Goal: Task Accomplishment & Management: Complete application form

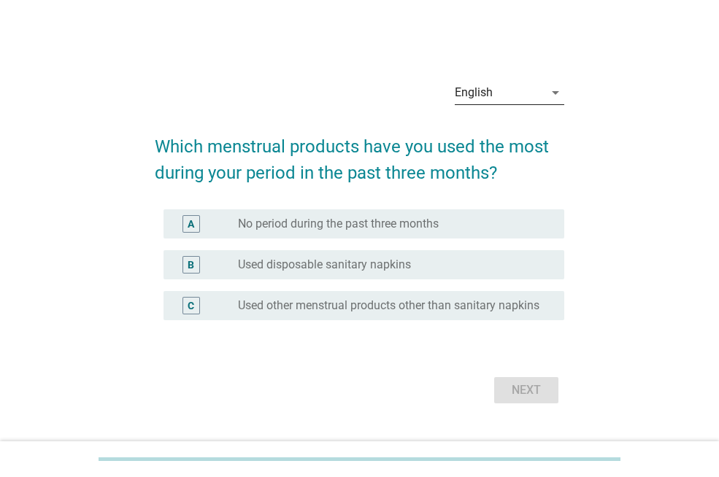
click at [512, 91] on div "English" at bounding box center [499, 92] width 89 height 23
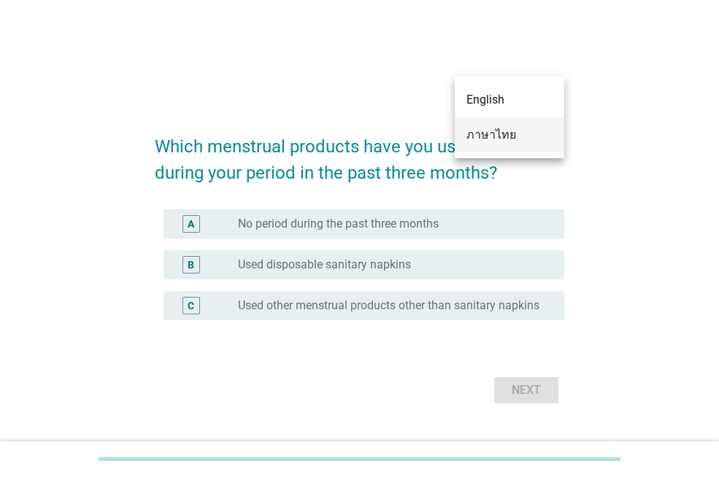
click at [507, 136] on div "ภาษาไทย" at bounding box center [509, 135] width 86 height 18
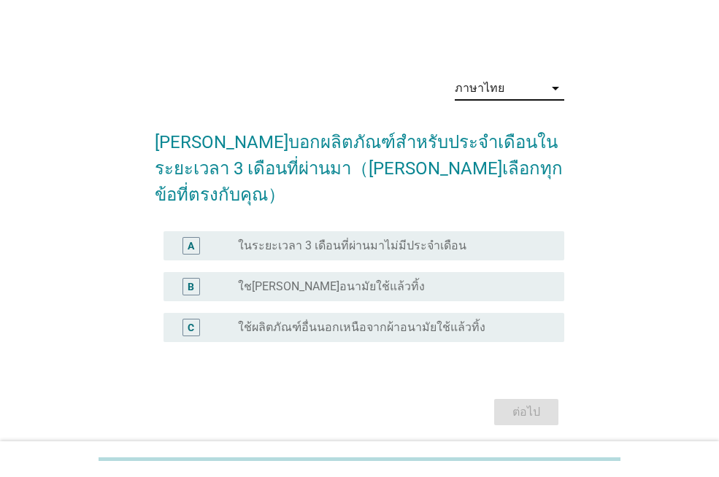
click at [412, 280] on div "radio_button_unchecked ใช[PERSON_NAME]อนามัยใช้แล้วทิ้ง" at bounding box center [389, 287] width 303 height 15
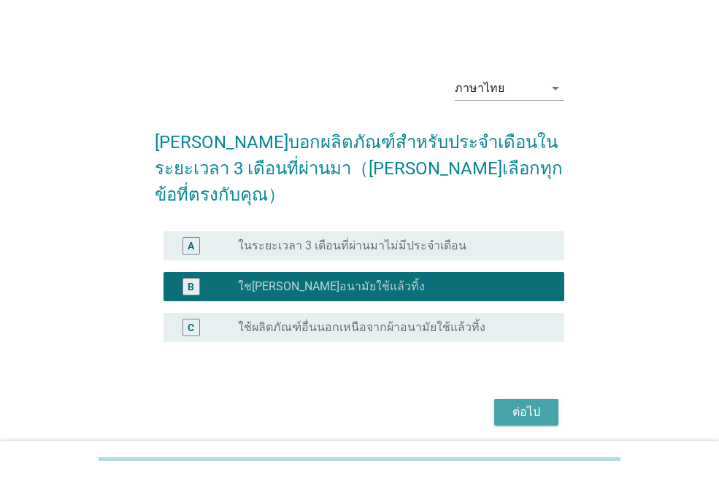
click at [501, 399] on button "ต่อไป" at bounding box center [526, 412] width 64 height 26
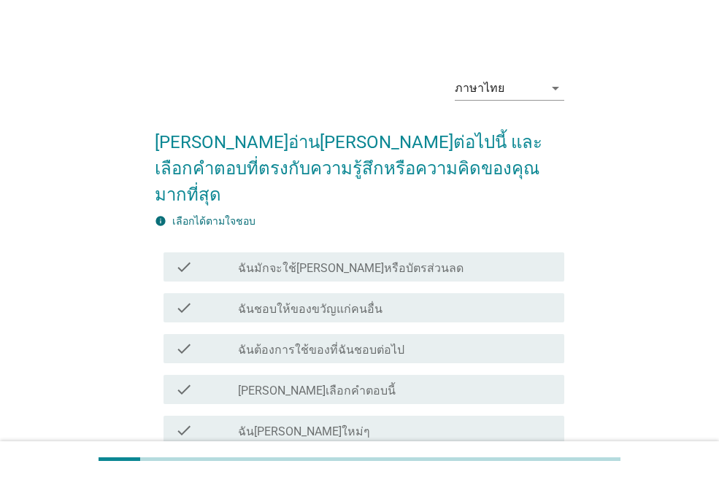
click at [414, 258] on div "check_box_outline_blank ฉันมักจะใช้[PERSON_NAME]หรือบัตรส่วนลด" at bounding box center [395, 267] width 315 height 18
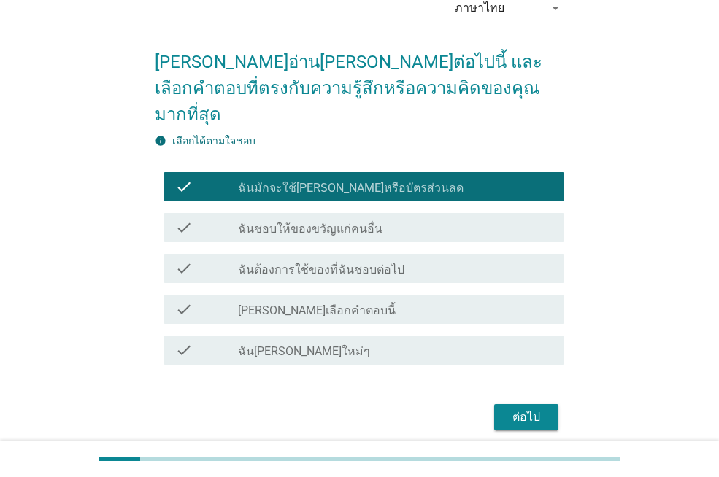
scroll to position [112, 0]
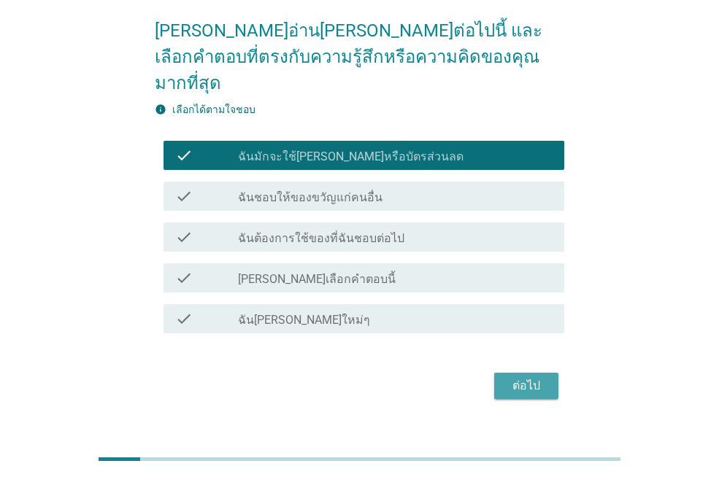
click at [537, 377] on div "ต่อไป" at bounding box center [526, 386] width 41 height 18
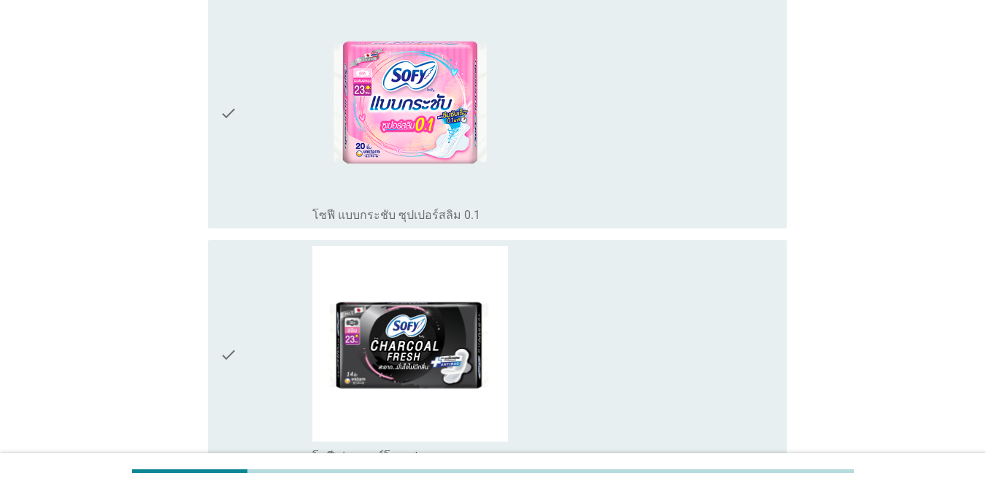
scroll to position [1647, 0]
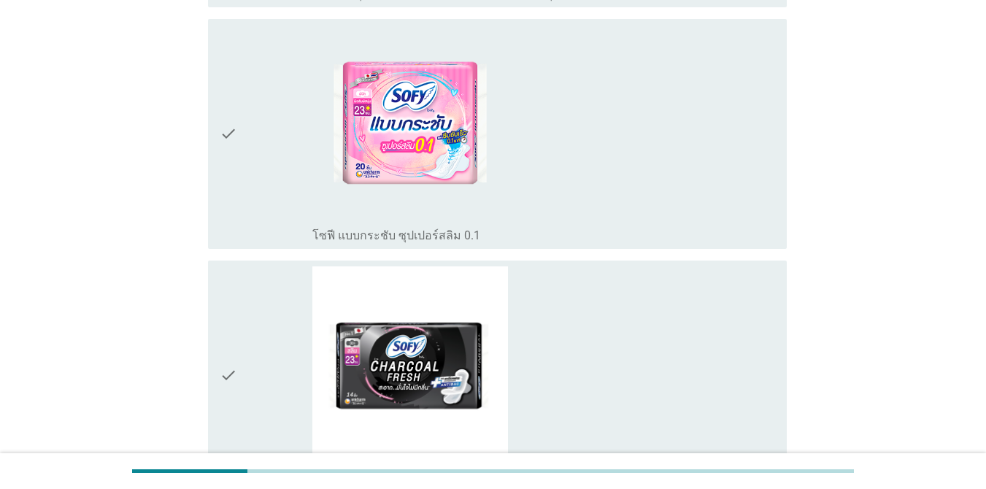
click at [536, 223] on div "check_box_outline_blank โซฟี แบบกระชับ ซุปเปอร์สลิม 0.1" at bounding box center [543, 134] width 463 height 218
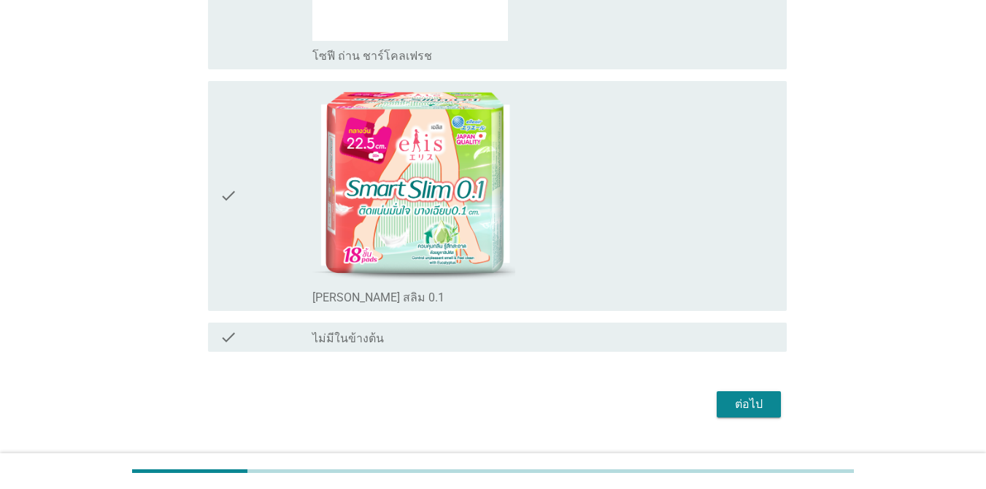
scroll to position [2101, 0]
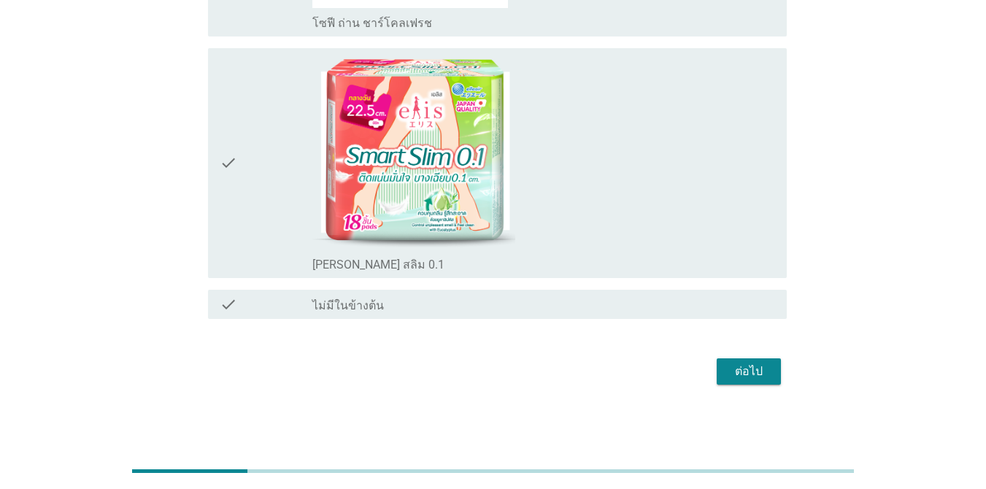
click at [718, 369] on div "ต่อไป" at bounding box center [749, 372] width 41 height 18
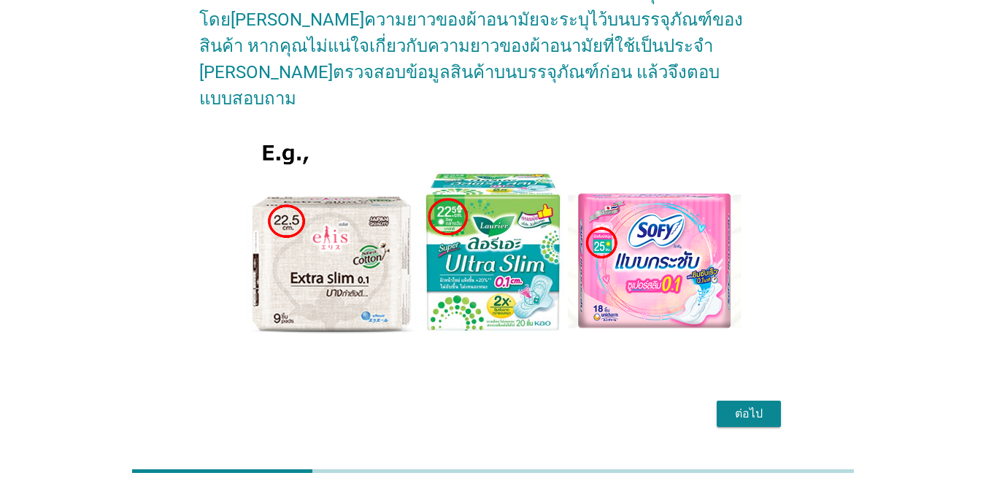
scroll to position [166, 0]
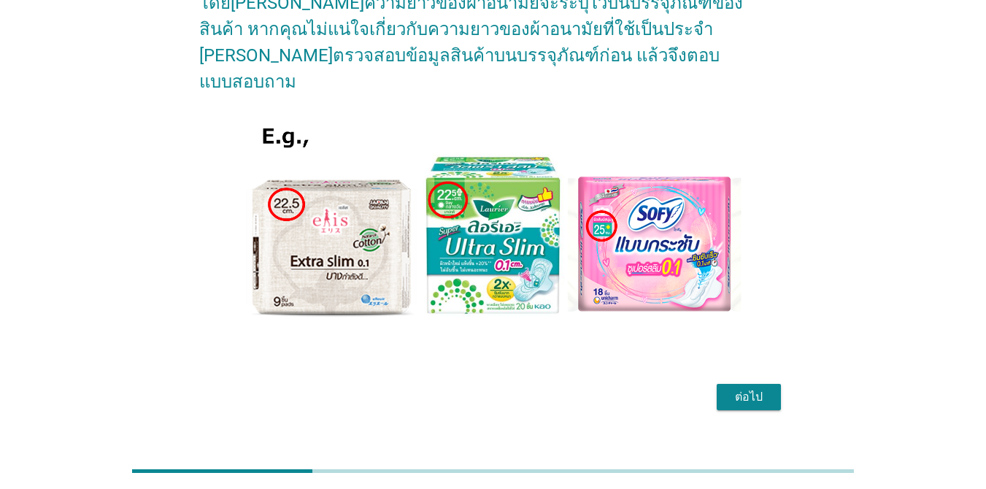
click at [718, 388] on div "ต่อไป" at bounding box center [749, 397] width 41 height 18
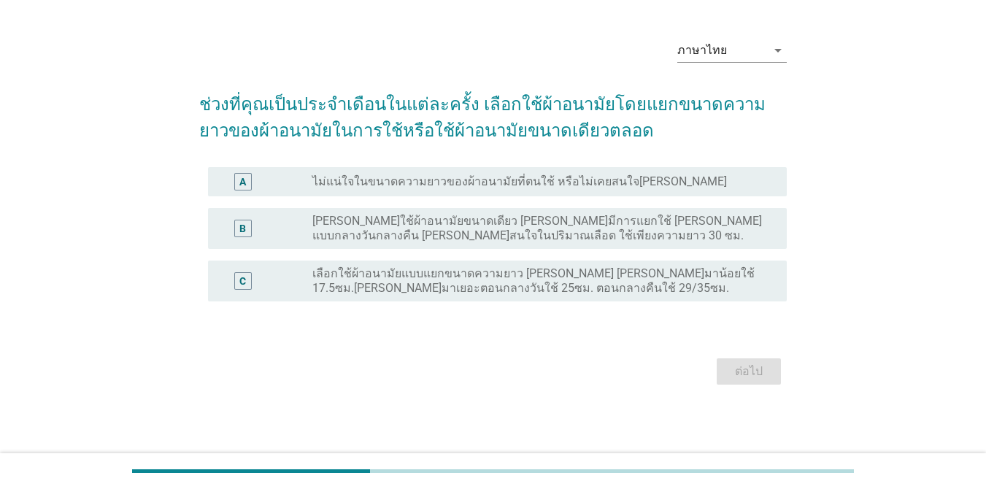
scroll to position [0, 0]
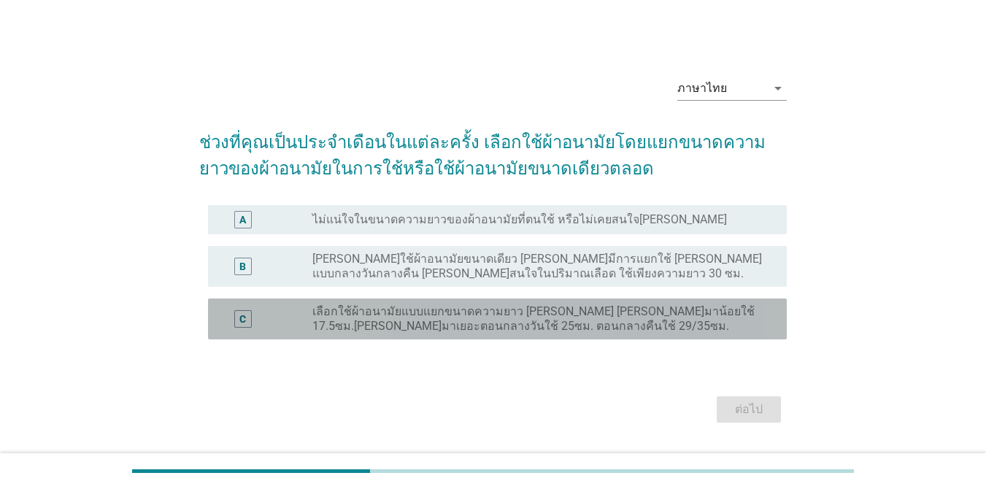
click at [521, 326] on label "เลือกใช้ผ้าอนามัยแบบแยกขนาดความยาว [PERSON_NAME] [PERSON_NAME]มาน้อยใช้ 17.5ซม.…" at bounding box center [537, 318] width 451 height 29
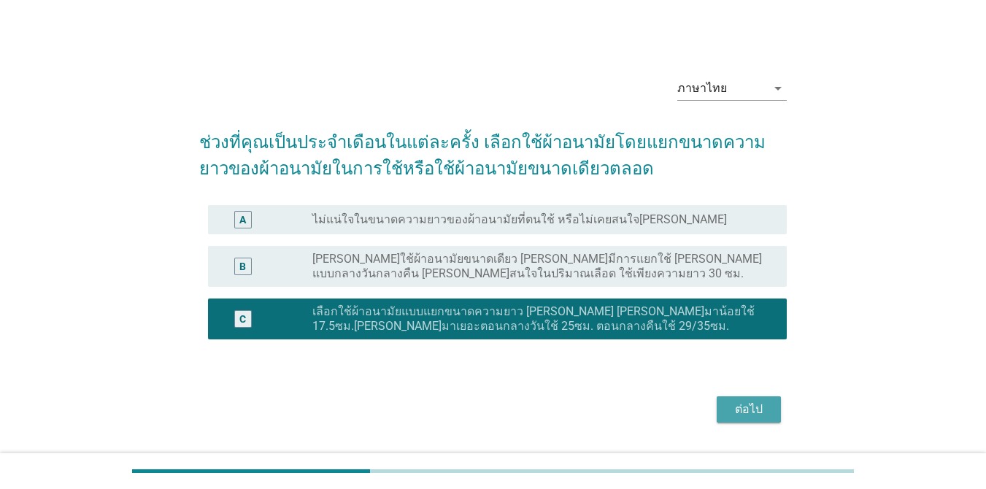
click at [718, 413] on div "ต่อไป" at bounding box center [749, 410] width 41 height 18
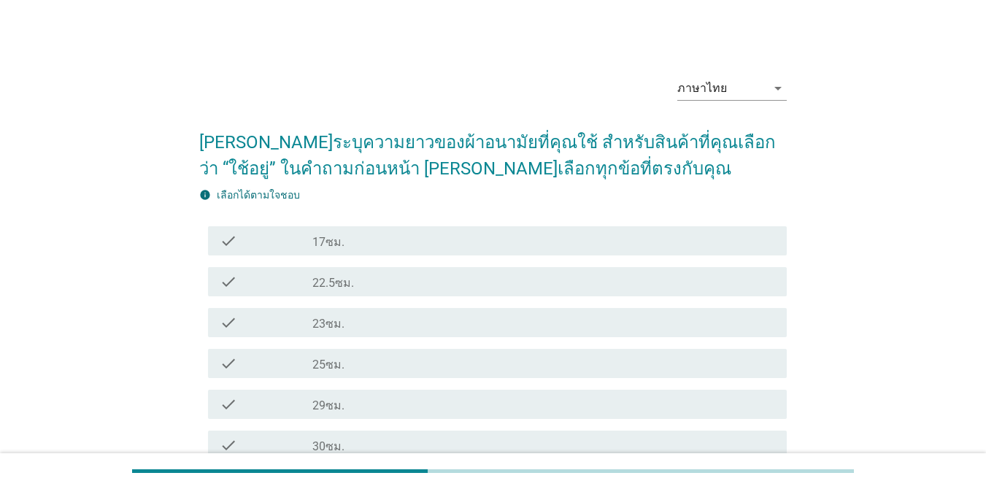
click at [358, 328] on div "check_box_outline_blank 23ซม." at bounding box center [543, 323] width 463 height 18
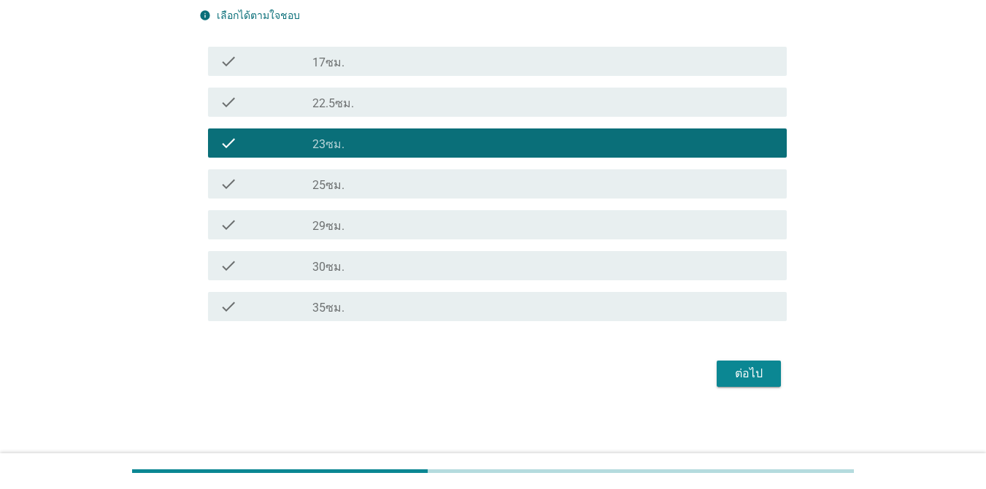
scroll to position [182, 0]
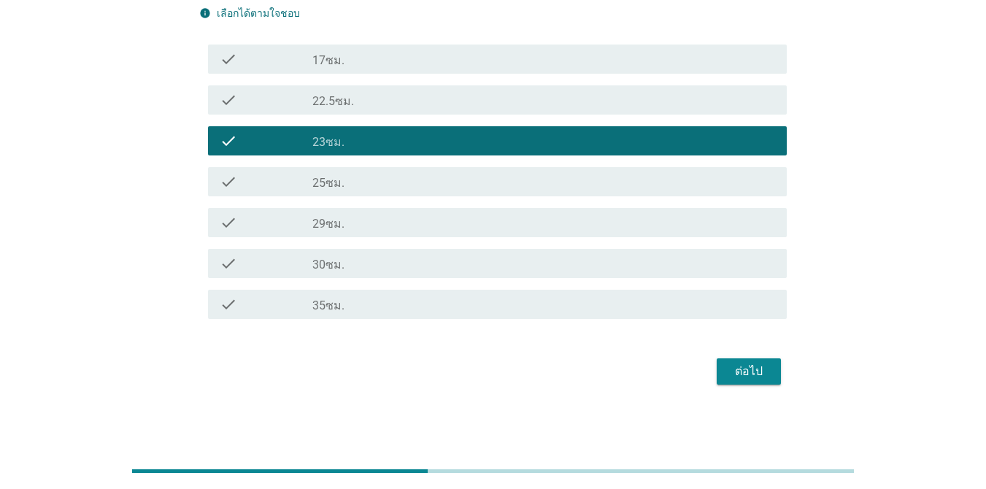
click at [486, 219] on div "check_box_outline_blank 29ซม." at bounding box center [543, 223] width 463 height 18
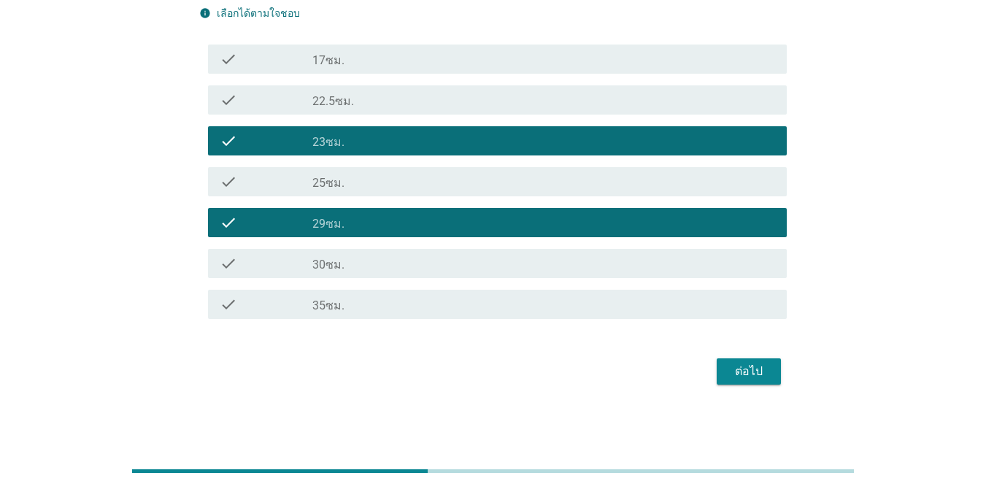
click at [493, 308] on div "check_box_outline_blank 35ซม." at bounding box center [543, 305] width 463 height 18
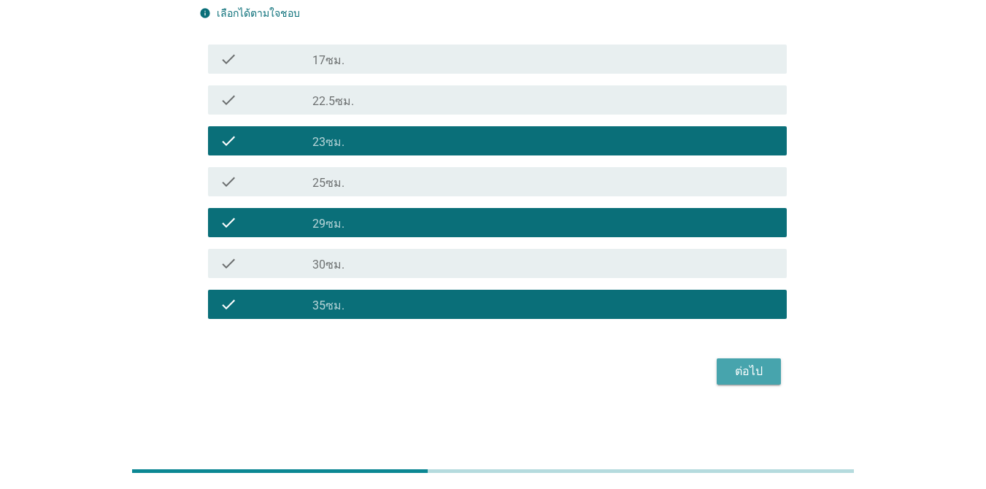
click at [718, 370] on div "ต่อไป" at bounding box center [749, 372] width 41 height 18
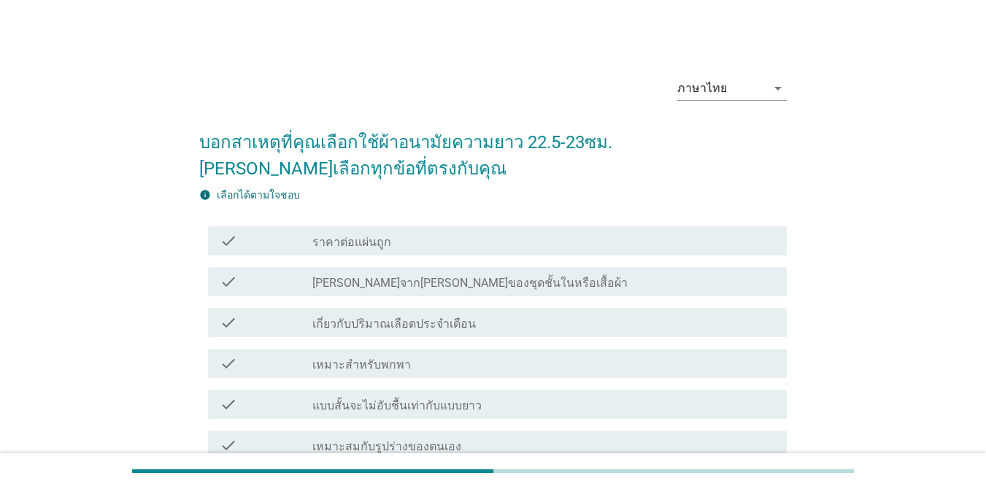
scroll to position [126, 0]
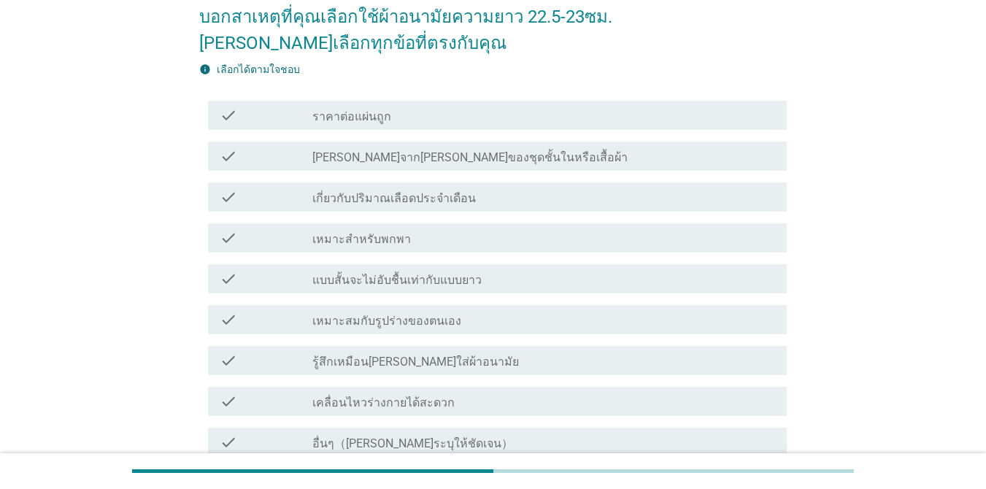
click at [526, 202] on div "check_box_outline_blank เกี่ยวกับปริมาณเลือดประจำเดือน" at bounding box center [543, 197] width 463 height 18
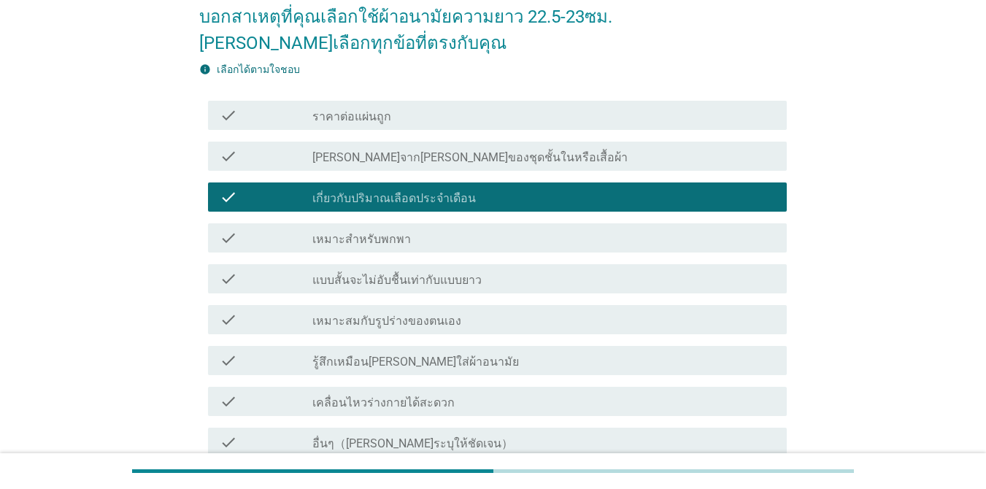
scroll to position [170, 0]
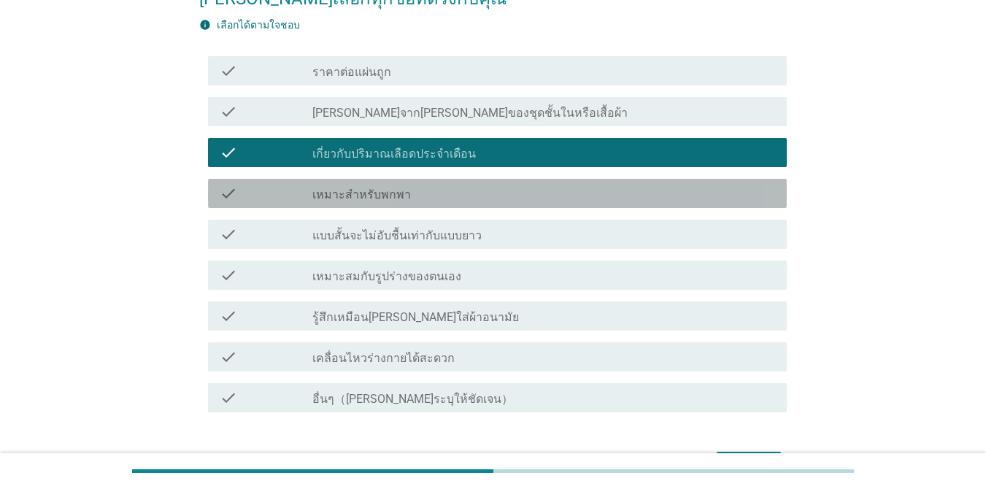
click at [551, 186] on div "check_box_outline_blank เหมาะสำหรับพกพา" at bounding box center [543, 194] width 463 height 18
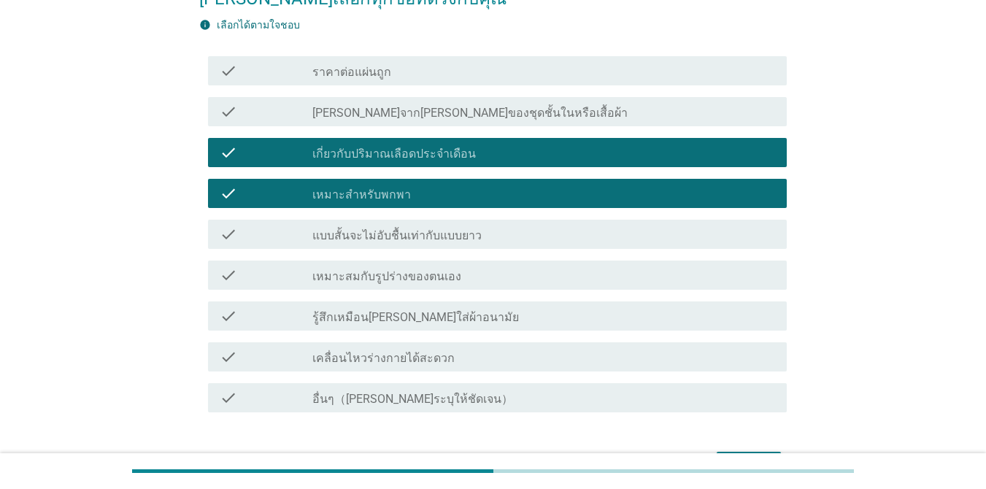
scroll to position [258, 0]
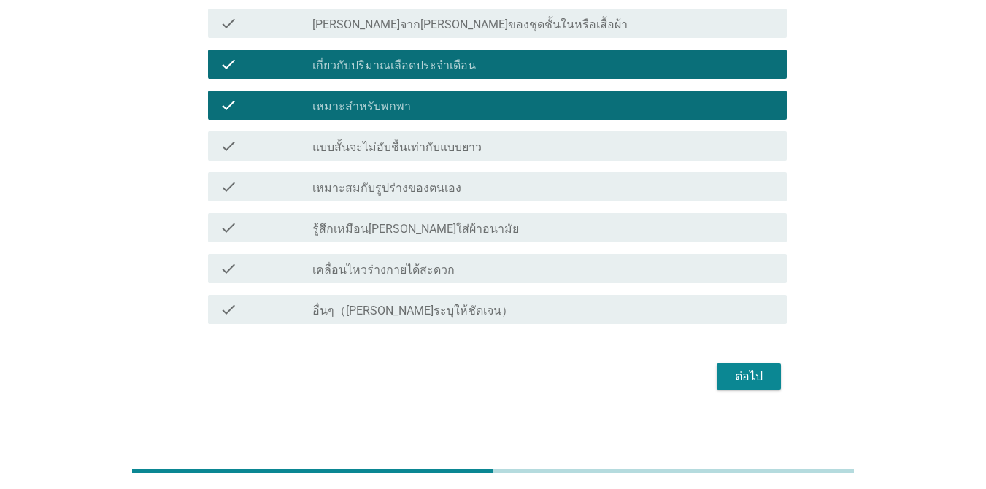
click at [477, 274] on div "check_box_outline_blank เคลื่อนไหวร่างกายได้สะดวก" at bounding box center [543, 269] width 463 height 18
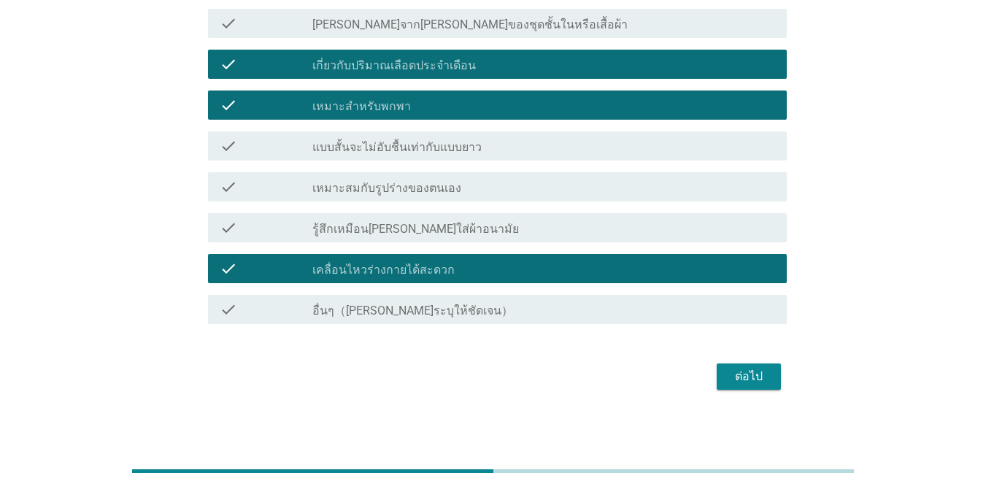
click at [704, 386] on div "ต่อไป" at bounding box center [493, 376] width 588 height 35
click at [718, 382] on div "ต่อไป" at bounding box center [749, 377] width 41 height 18
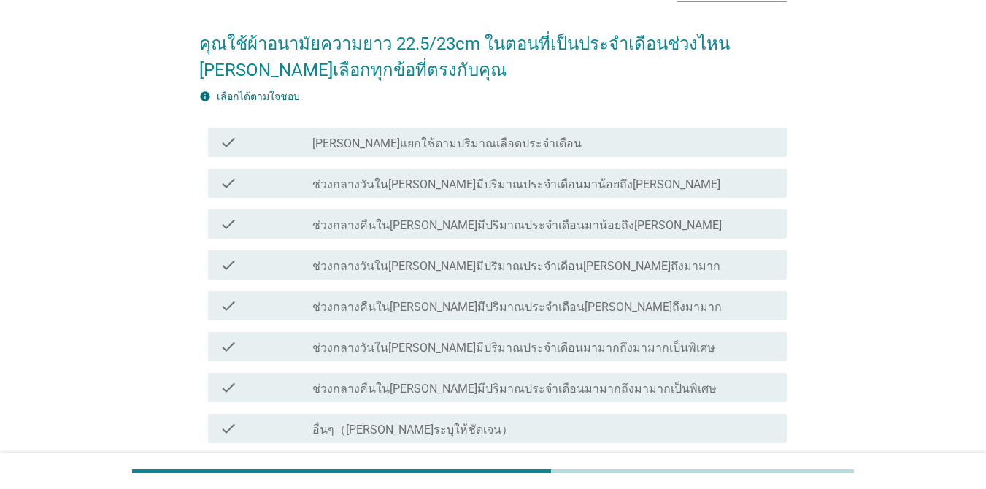
scroll to position [120, 0]
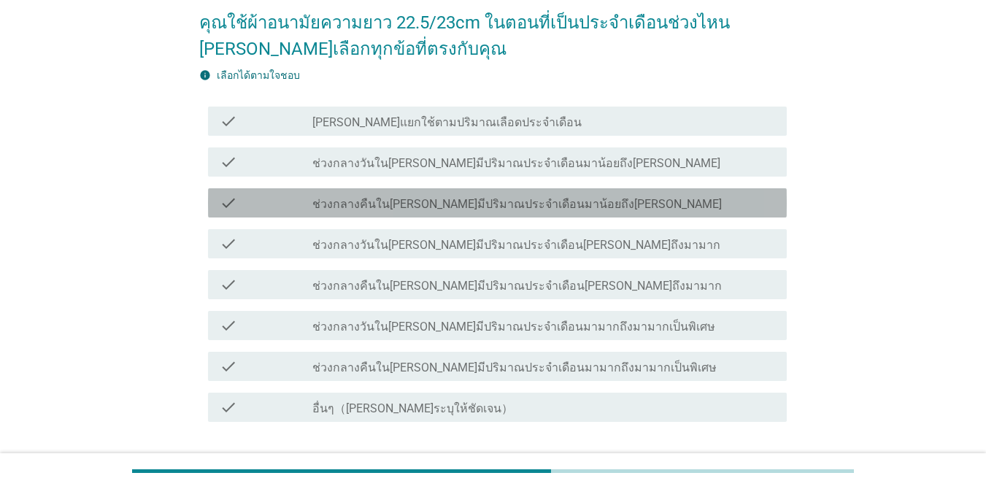
click at [546, 201] on label "ช่วงกลางคืนใน[PERSON_NAME]มีปริมาณประจำเดือนมาน้อยถึง[PERSON_NAME]" at bounding box center [517, 204] width 410 height 15
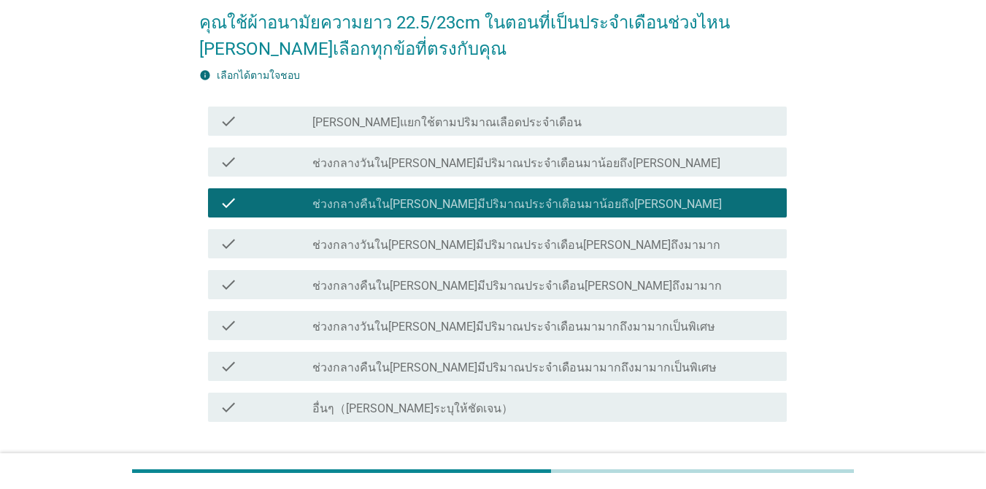
click at [536, 238] on label "ช่วงกลางวันใน[PERSON_NAME]มีปริมาณประจำเดือน[PERSON_NAME]ถึงมามาก" at bounding box center [516, 245] width 408 height 15
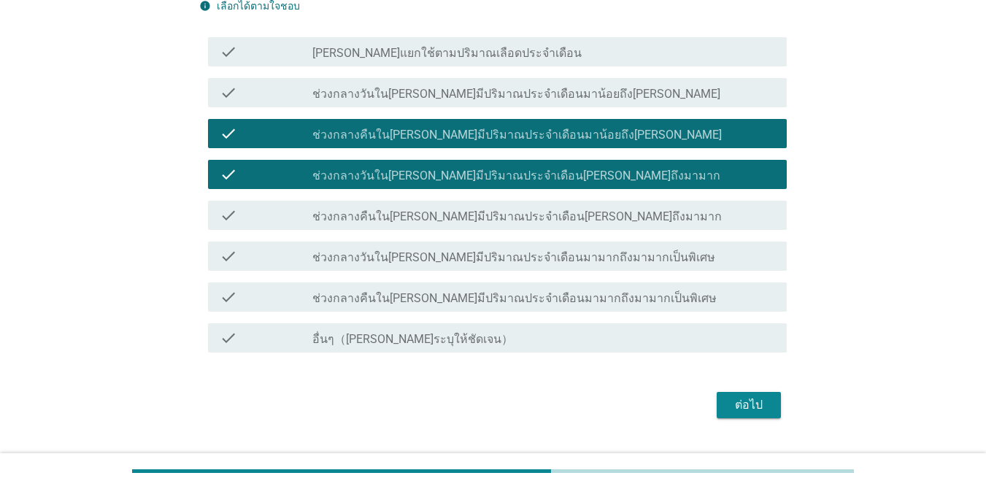
scroll to position [223, 0]
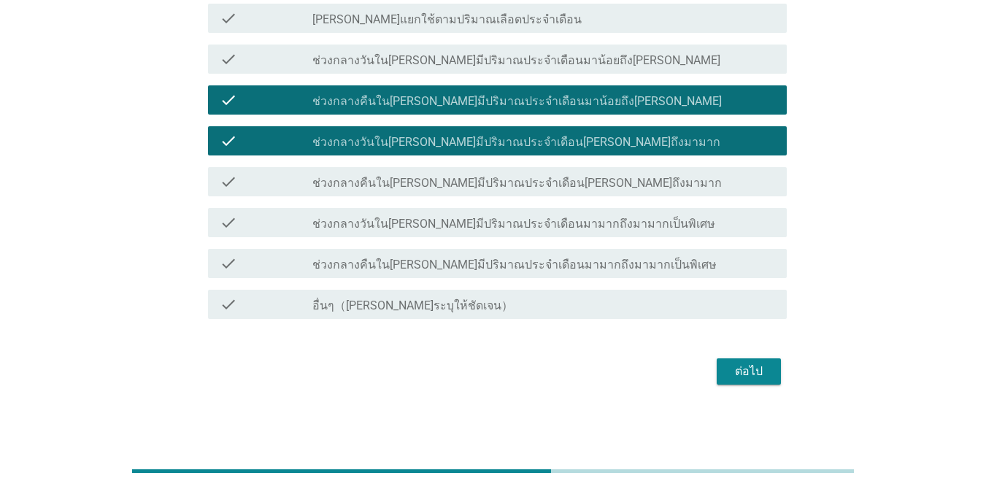
click at [718, 374] on div "ต่อไป" at bounding box center [749, 372] width 41 height 18
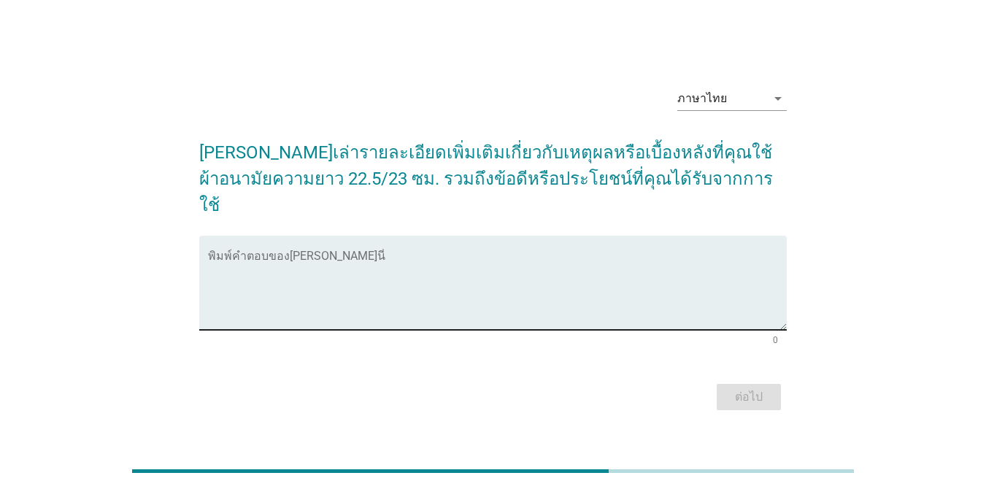
click at [436, 295] on textarea "พิมพ์คำตอบของคุณ ที่นี่" at bounding box center [497, 291] width 579 height 77
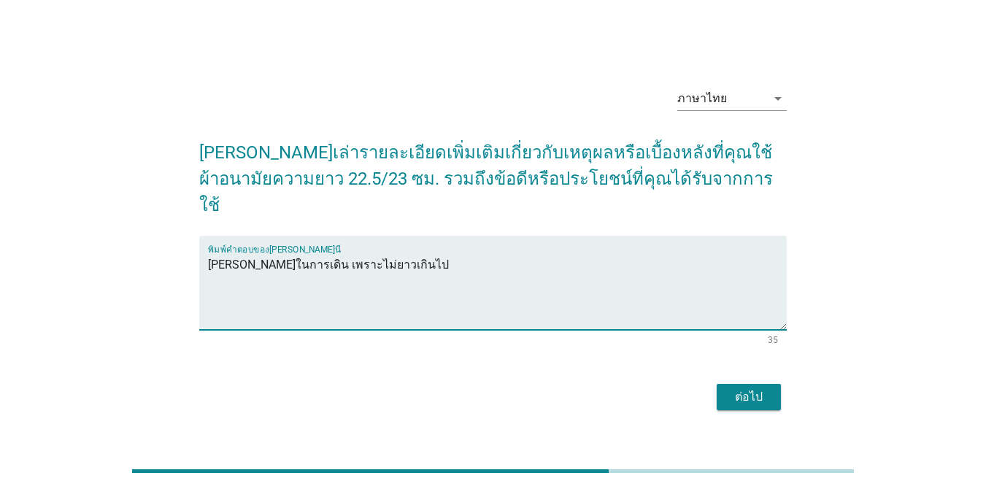
type textarea "[PERSON_NAME]ในการเดิน เพราะไม่ยาวเกินไป"
click at [718, 384] on button "ต่อไป" at bounding box center [749, 397] width 64 height 26
